Goal: Check status: Check status

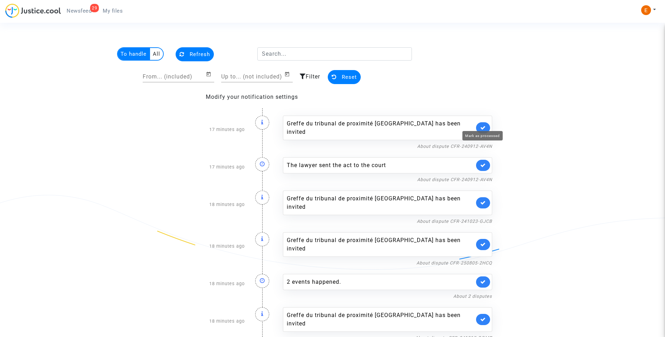
click at [483, 125] on icon at bounding box center [483, 127] width 6 height 5
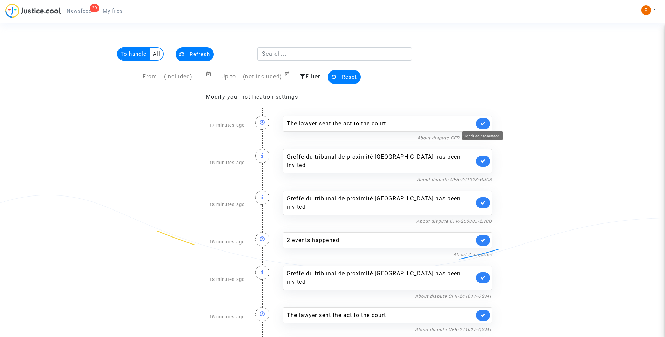
click at [483, 124] on icon at bounding box center [483, 123] width 6 height 5
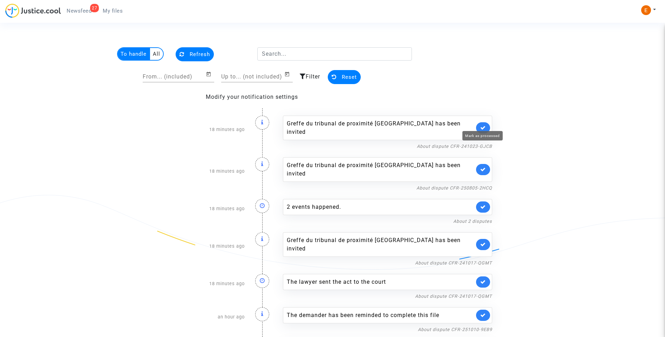
click at [483, 125] on icon at bounding box center [483, 127] width 6 height 5
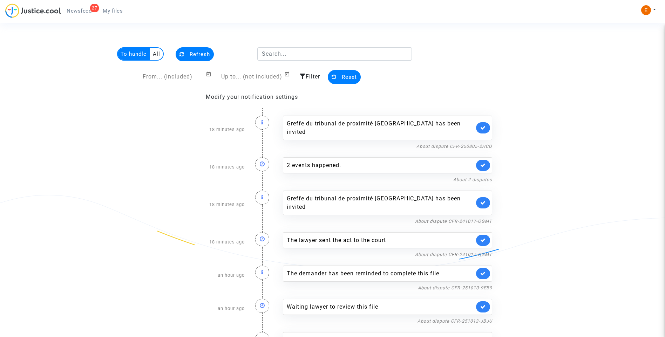
click at [483, 124] on link at bounding box center [483, 127] width 14 height 11
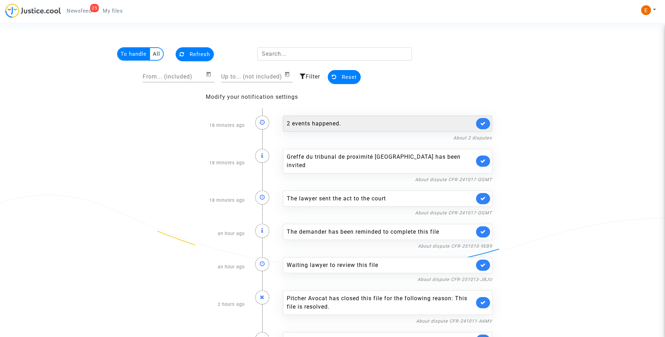
click at [334, 122] on div "2 events happened." at bounding box center [381, 124] width 188 height 8
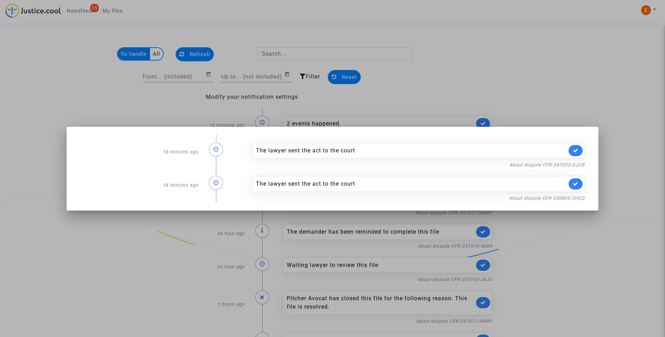
click at [467, 76] on div at bounding box center [332, 168] width 665 height 337
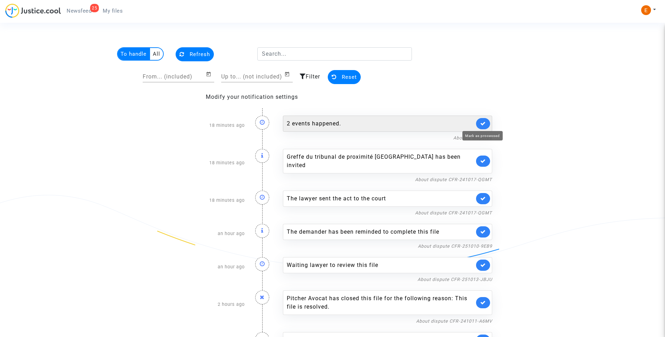
click at [486, 122] on link at bounding box center [483, 123] width 14 height 11
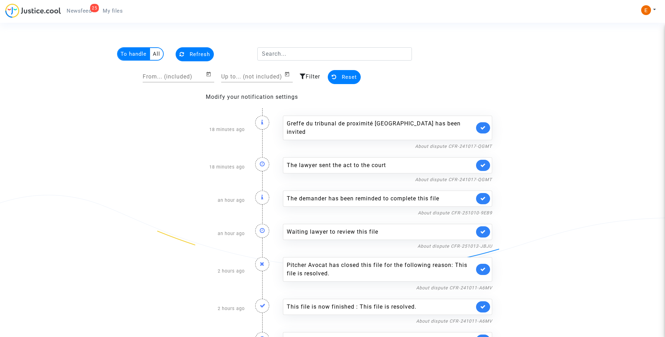
click at [485, 122] on link at bounding box center [483, 127] width 14 height 11
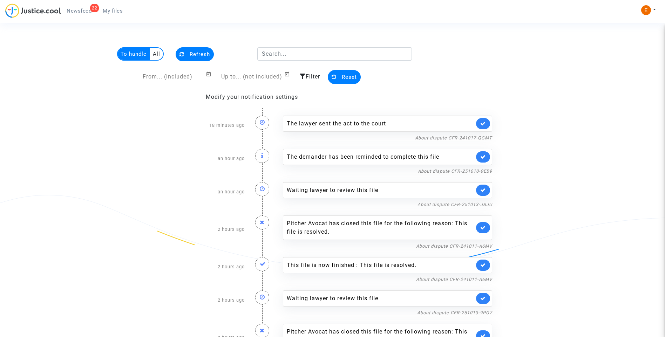
click at [485, 119] on link at bounding box center [483, 123] width 14 height 11
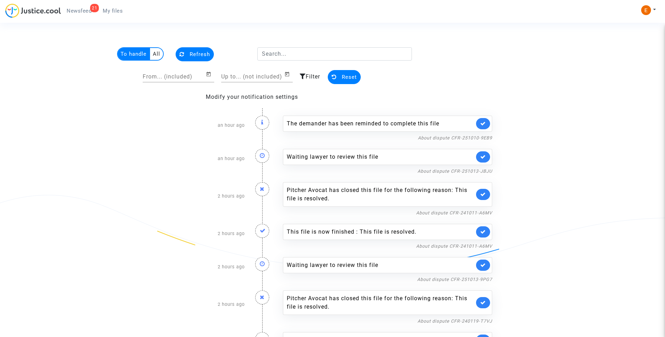
click at [485, 118] on link at bounding box center [483, 123] width 14 height 11
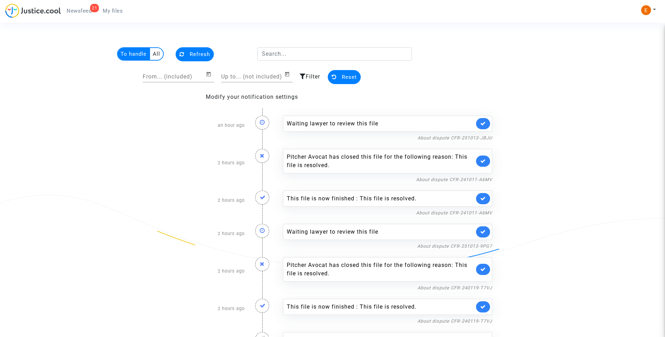
click at [485, 118] on link at bounding box center [483, 123] width 14 height 11
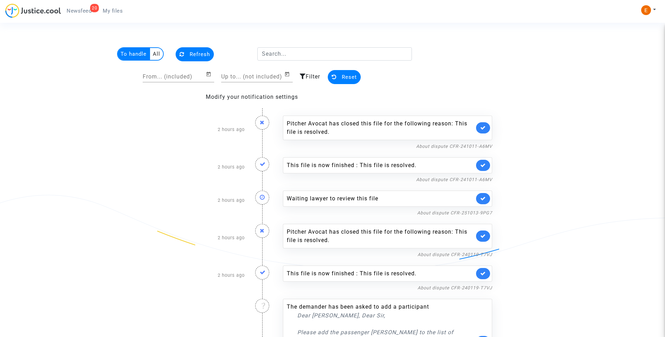
scroll to position [35, 0]
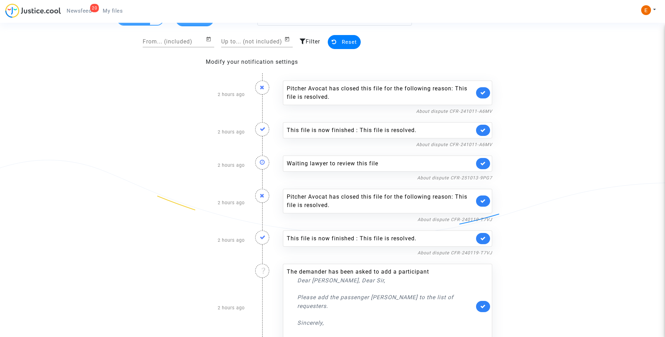
click at [486, 164] on link at bounding box center [483, 163] width 14 height 11
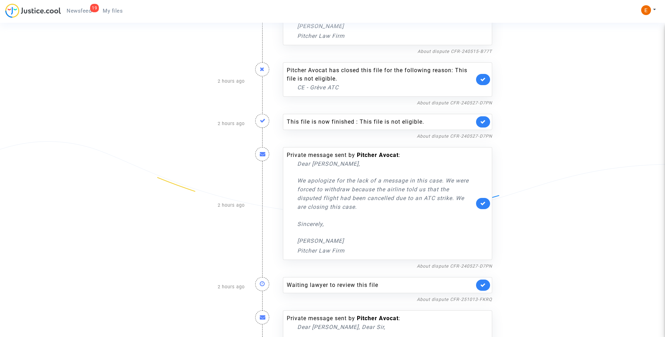
scroll to position [899, 0]
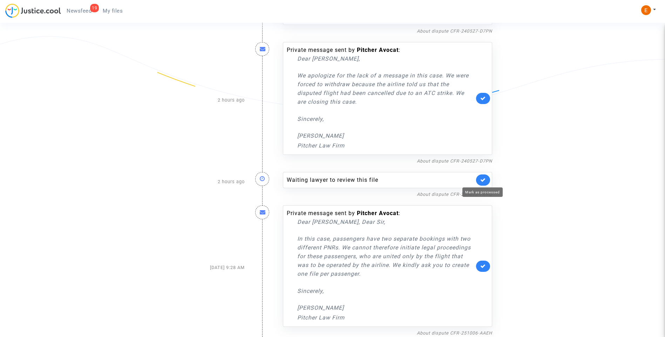
click at [484, 179] on icon at bounding box center [483, 179] width 6 height 5
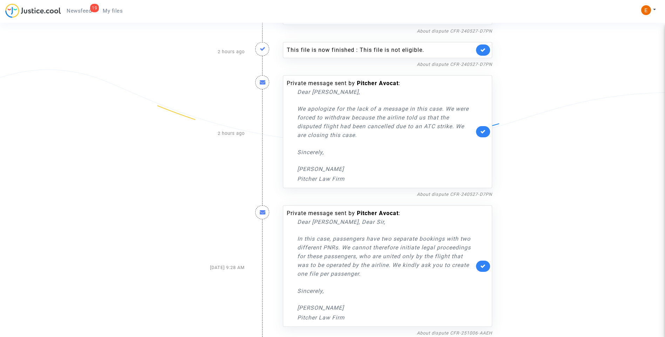
scroll to position [866, 0]
click at [451, 193] on link "About dispute CFR-240527-D7PN" at bounding box center [454, 194] width 75 height 5
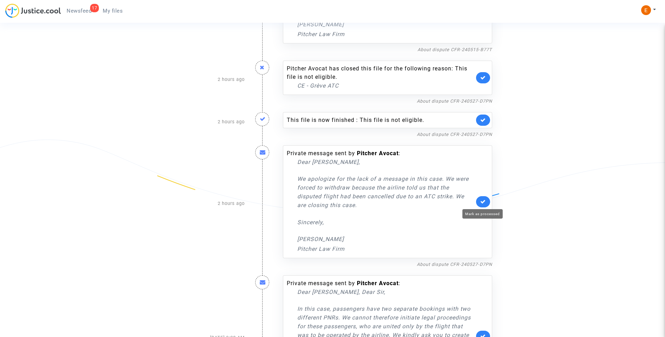
click at [483, 199] on link at bounding box center [483, 201] width 14 height 11
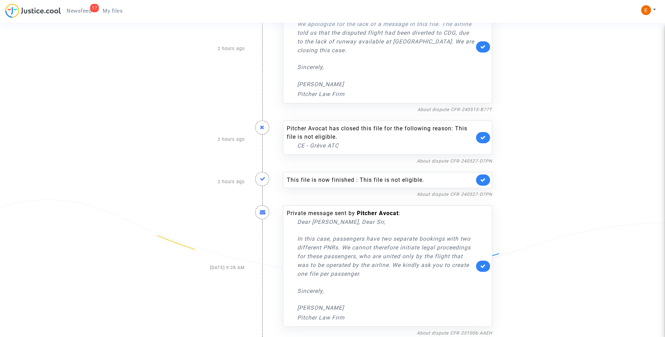
scroll to position [735, 0]
click at [485, 178] on icon at bounding box center [483, 179] width 6 height 5
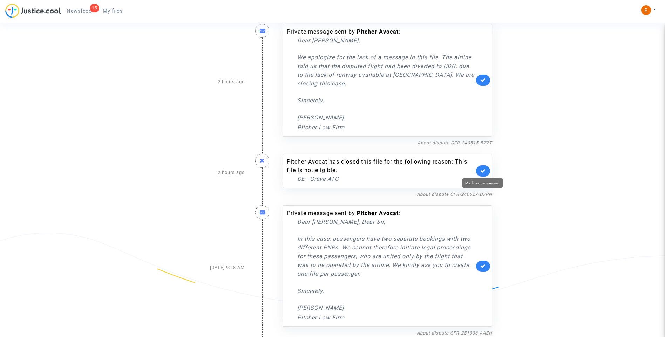
click at [486, 170] on icon at bounding box center [483, 170] width 6 height 5
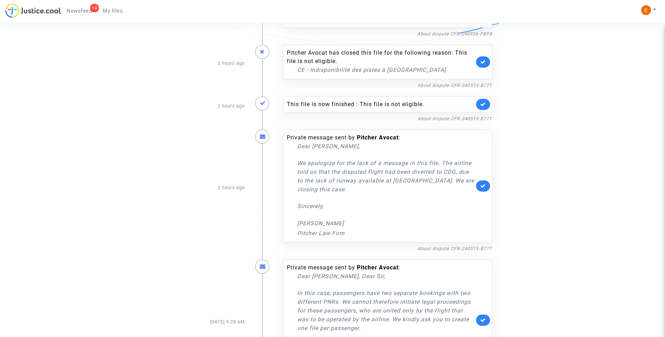
scroll to position [631, 0]
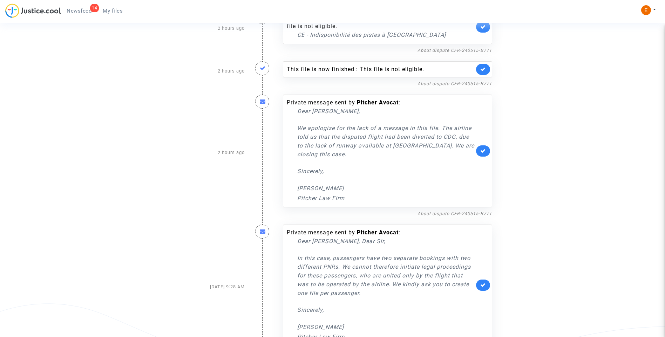
click at [450, 210] on div "About dispute CFR-240515-B77T" at bounding box center [387, 213] width 209 height 8
click at [450, 213] on link "About dispute CFR-240515-B77T" at bounding box center [455, 213] width 75 height 5
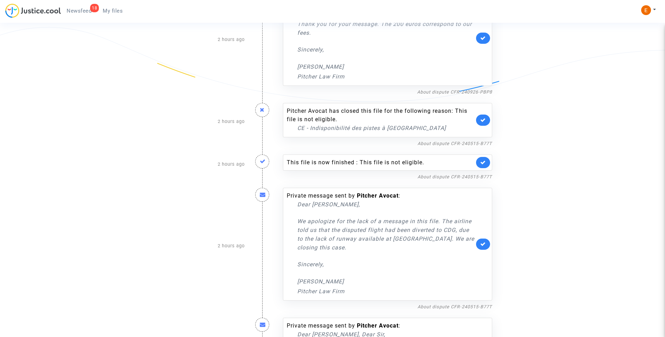
scroll to position [526, 0]
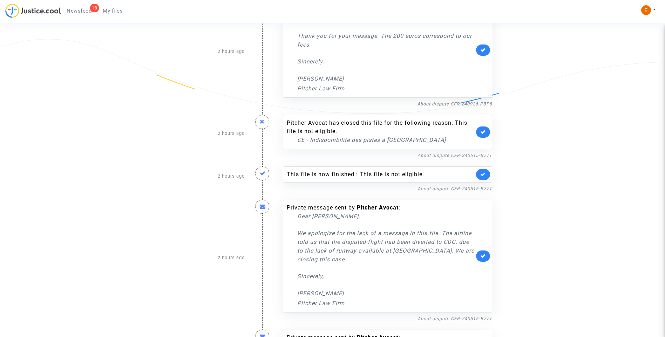
click at [488, 259] on link at bounding box center [483, 256] width 14 height 11
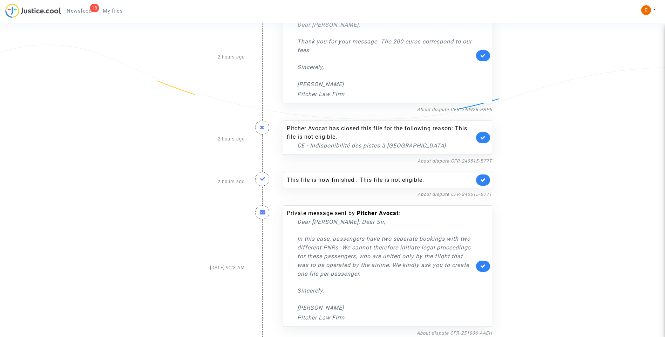
scroll to position [520, 0]
click at [488, 180] on link at bounding box center [483, 180] width 14 height 11
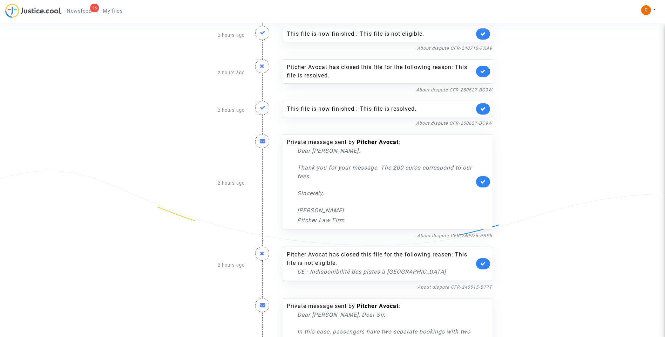
scroll to position [382, 0]
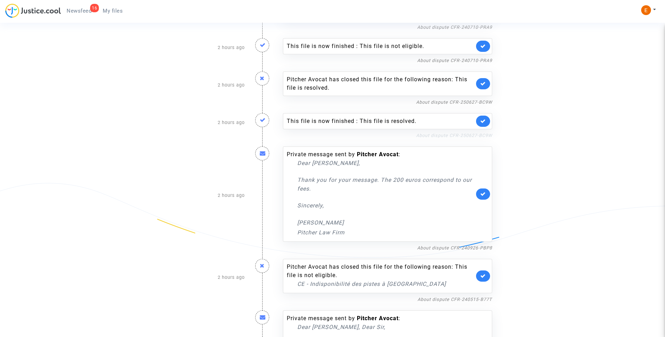
click at [464, 136] on link "About dispute CFR-250627-BC9W" at bounding box center [454, 135] width 76 height 5
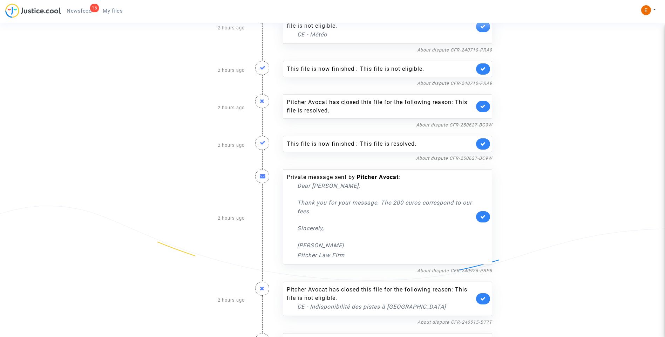
scroll to position [347, 0]
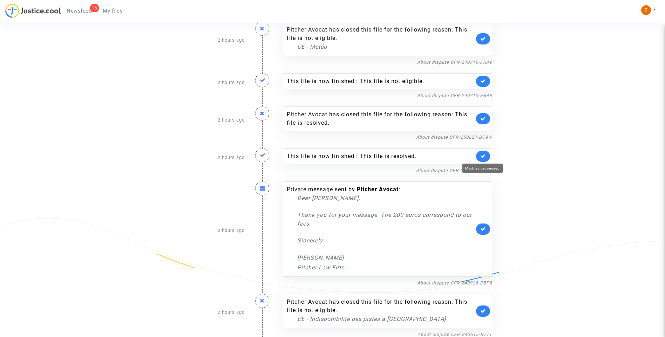
click at [484, 154] on icon at bounding box center [483, 156] width 6 height 5
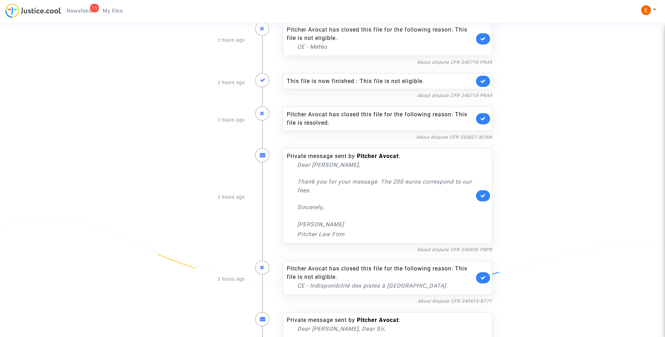
click at [487, 119] on link at bounding box center [483, 118] width 14 height 11
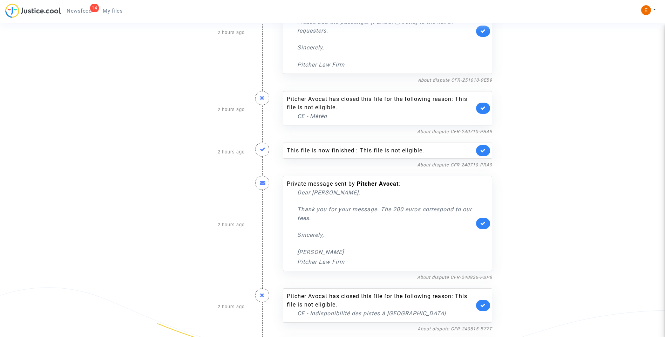
scroll to position [277, 0]
click at [445, 164] on link "About dispute CFR-240710-PRA9" at bounding box center [454, 165] width 75 height 5
click at [484, 150] on icon at bounding box center [483, 151] width 6 height 5
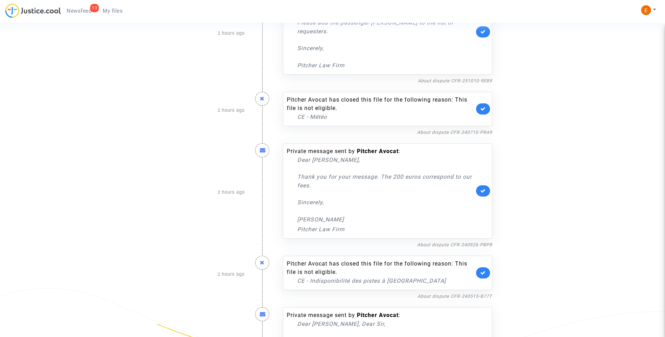
click at [483, 112] on link at bounding box center [483, 108] width 14 height 11
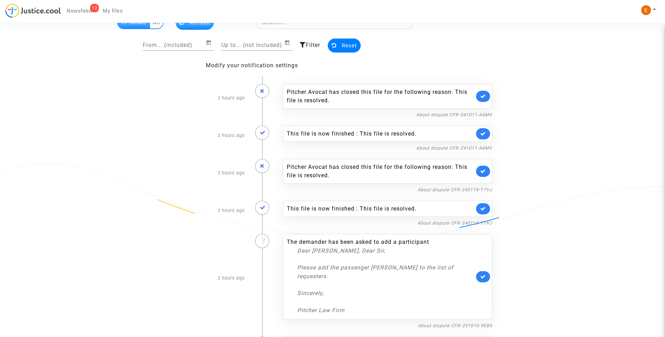
scroll to position [31, 0]
click at [462, 224] on link "About dispute CFR-240119-T7VJ" at bounding box center [455, 223] width 75 height 5
click at [487, 207] on link at bounding box center [483, 209] width 14 height 11
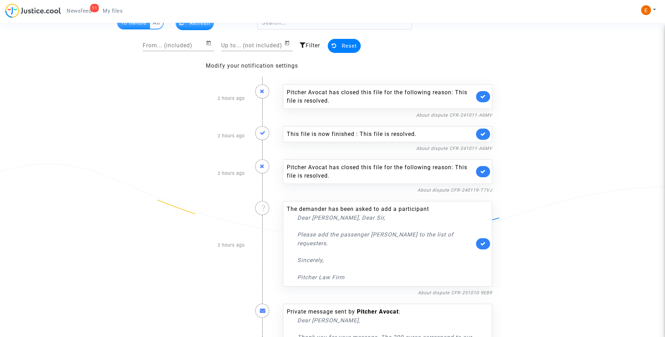
click at [487, 171] on link at bounding box center [483, 171] width 14 height 11
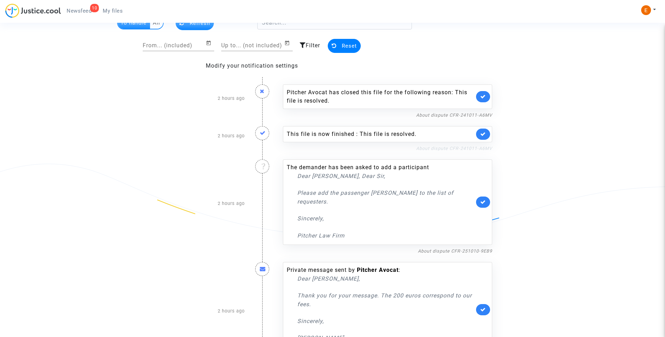
click at [448, 148] on link "About dispute CFR-241011-A6MV" at bounding box center [454, 148] width 76 height 5
click at [487, 133] on link at bounding box center [483, 134] width 14 height 11
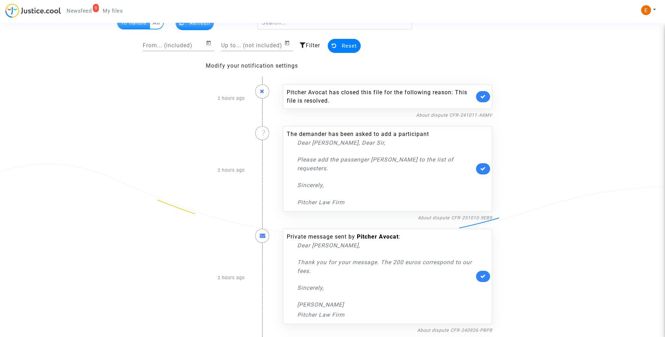
click at [478, 96] on link at bounding box center [483, 96] width 14 height 11
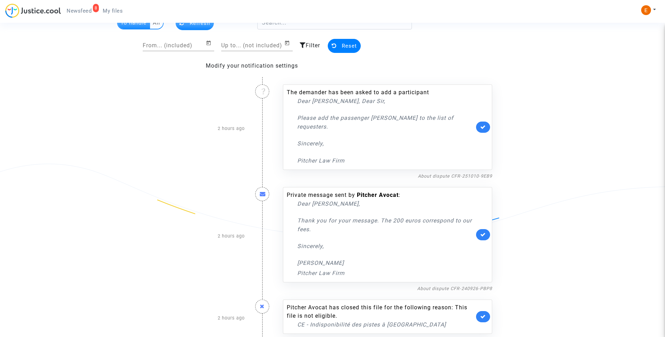
click at [122, 12] on span "My files" at bounding box center [113, 11] width 20 height 6
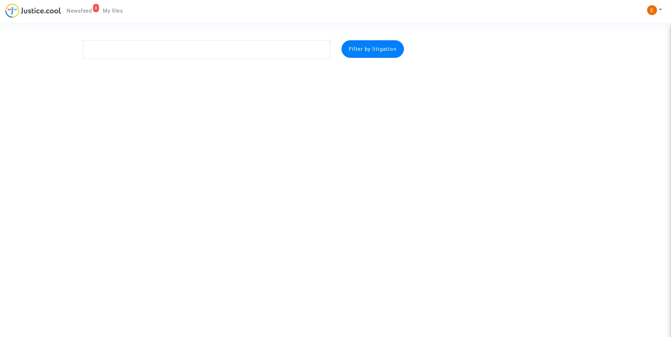
click at [85, 10] on span "Newsfeed" at bounding box center [79, 11] width 25 height 6
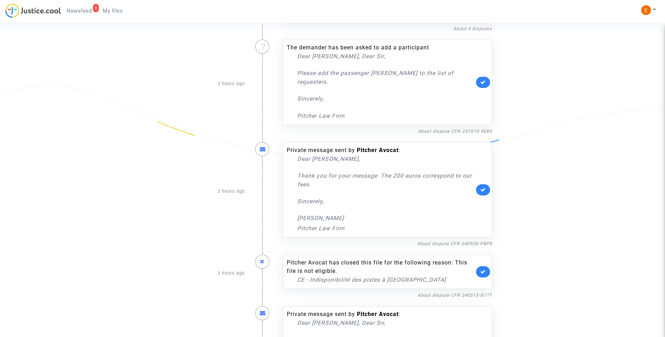
scroll to position [35, 0]
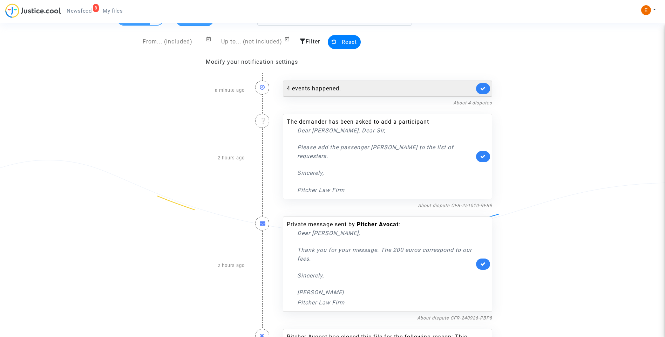
click at [332, 90] on div "4 events happened." at bounding box center [381, 89] width 188 height 8
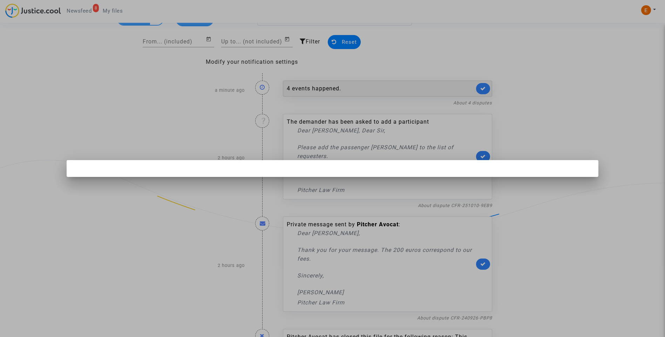
scroll to position [0, 0]
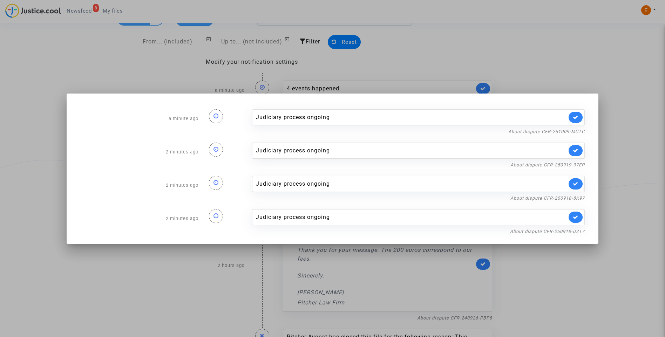
click at [456, 58] on div at bounding box center [332, 168] width 665 height 337
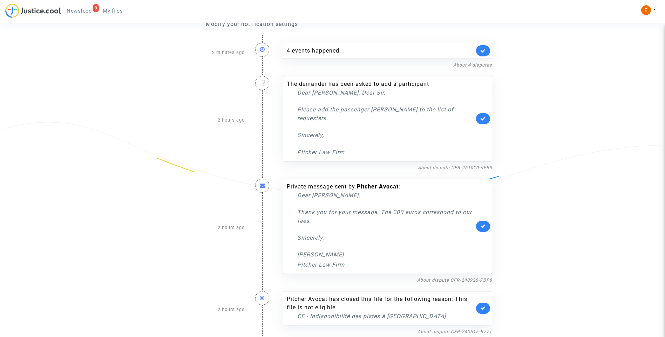
scroll to position [70, 0]
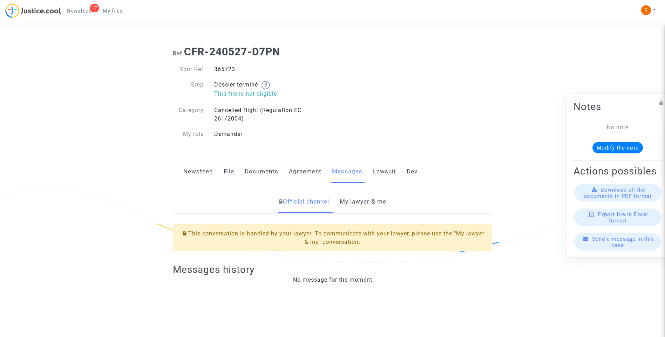
click at [228, 71] on div "365723" at bounding box center [271, 69] width 124 height 8
click at [228, 70] on div "365723" at bounding box center [271, 69] width 124 height 8
copy div "365723"
click at [368, 205] on link "My lawyer & me" at bounding box center [363, 201] width 47 height 23
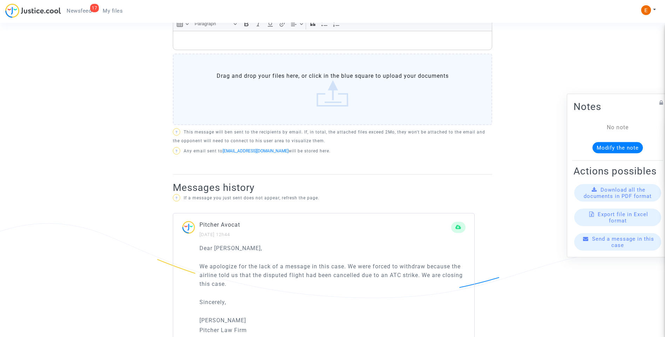
scroll to position [246, 0]
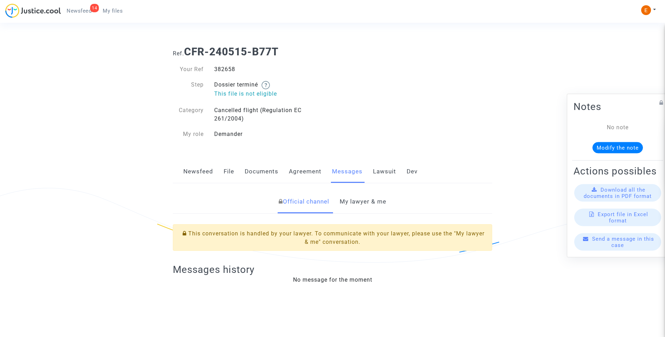
click at [367, 202] on link "My lawyer & me" at bounding box center [363, 201] width 47 height 23
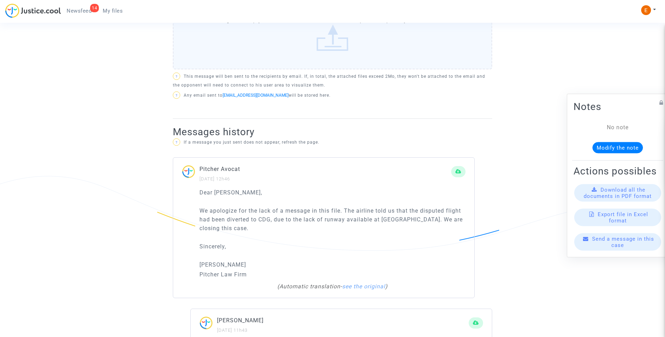
scroll to position [421, 0]
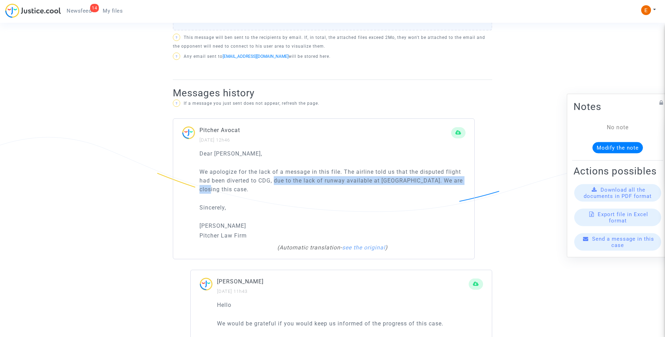
drag, startPoint x: 276, startPoint y: 180, endPoint x: 417, endPoint y: 186, distance: 141.5
click at [417, 186] on p "We apologize for the lack of a message in this file. The airline told us that t…" at bounding box center [333, 181] width 266 height 26
drag, startPoint x: 417, startPoint y: 186, endPoint x: 384, endPoint y: 177, distance: 34.0
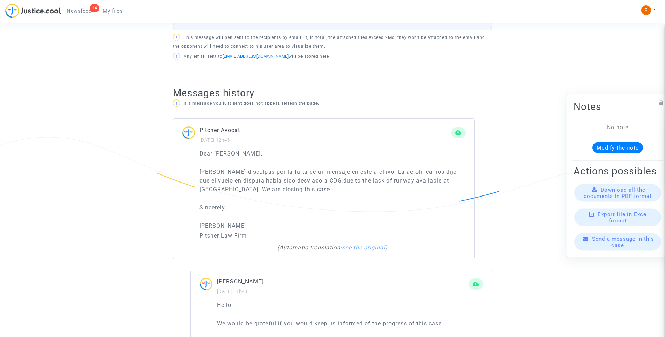
click at [341, 200] on div "Dear Erik, Pedimos disculpas por la falta de un mensaje en este archivo. La aer…" at bounding box center [333, 194] width 266 height 91
drag, startPoint x: 354, startPoint y: 200, endPoint x: 186, endPoint y: 172, distance: 170.6
click at [186, 172] on div "Dear Erik, Pedimos disculpas por la falta de un mensaje en este archivo. La aer…" at bounding box center [323, 204] width 301 height 110
drag, startPoint x: 186, startPoint y: 172, endPoint x: 238, endPoint y: 194, distance: 56.8
click at [302, 203] on div "Dear Erik, Pedimos disculpas por la falta de un mensaje en este archivo. La aer…" at bounding box center [333, 194] width 266 height 91
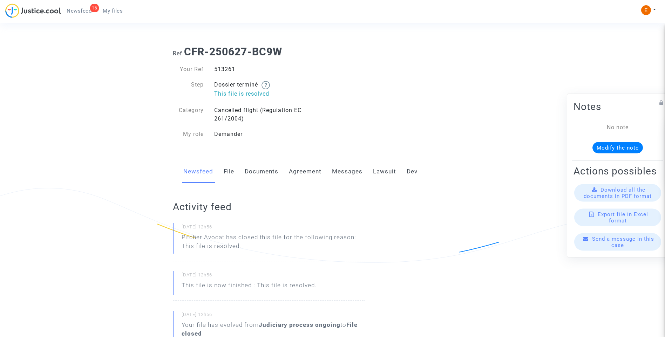
click at [225, 68] on div "513261" at bounding box center [271, 69] width 124 height 8
copy div "513261"
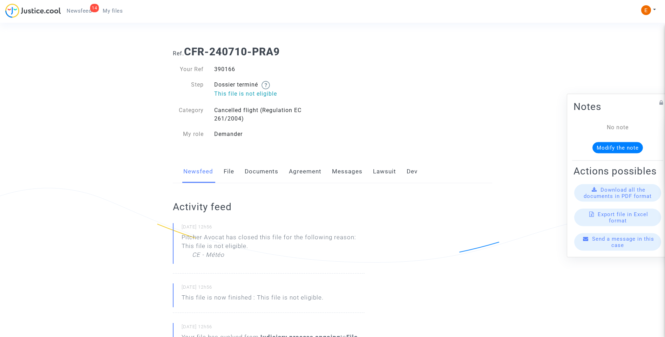
click at [230, 67] on div "390166" at bounding box center [271, 69] width 124 height 8
copy div "390166"
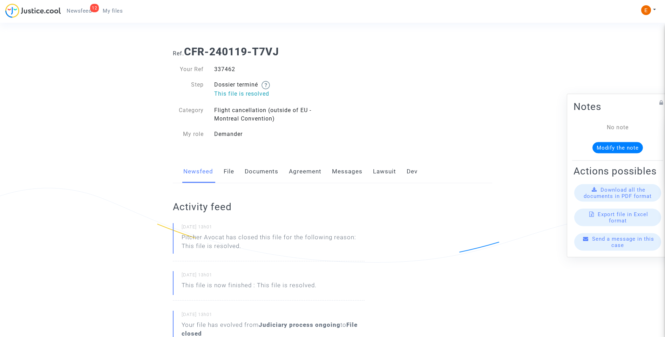
click at [225, 68] on div "337462" at bounding box center [271, 69] width 124 height 8
copy div "337462"
drag, startPoint x: 0, startPoint y: 0, endPoint x: 224, endPoint y: 67, distance: 233.7
